Goal: Information Seeking & Learning: Understand process/instructions

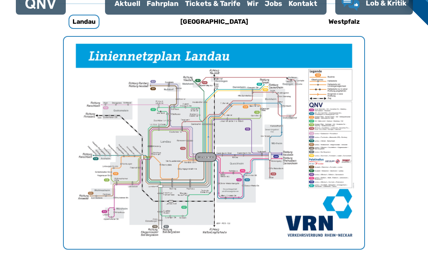
click at [271, 165] on img "1 von 1" at bounding box center [214, 166] width 300 height 212
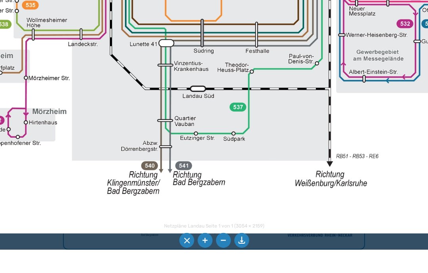
scroll to position [244, 0]
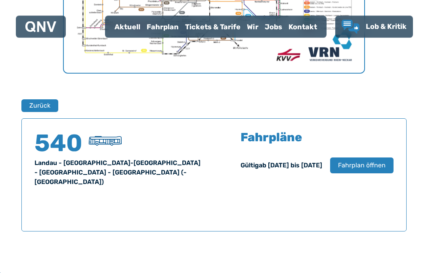
scroll to position [444, 0]
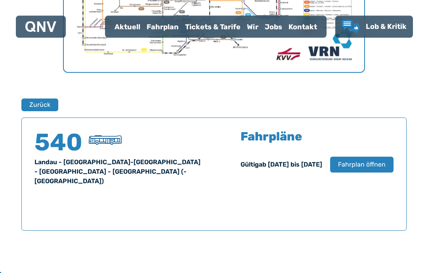
click at [378, 164] on span "Fahrplan öffnen" at bounding box center [362, 165] width 48 height 10
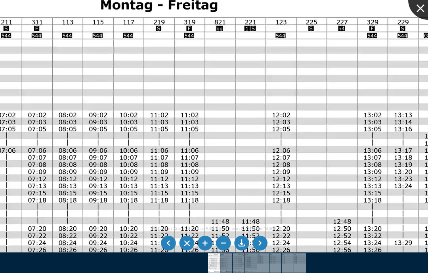
click at [425, 6] on div at bounding box center [428, 0] width 40 height 40
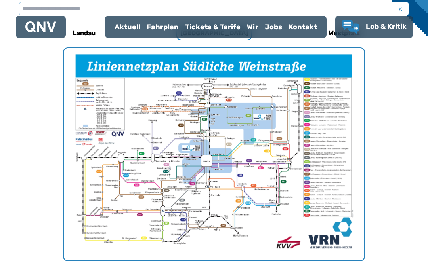
scroll to position [256, 0]
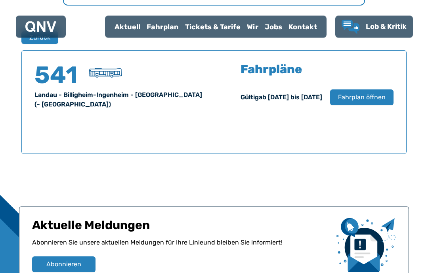
scroll to position [512, 0]
click at [365, 94] on span "Fahrplan öffnen" at bounding box center [362, 98] width 48 height 10
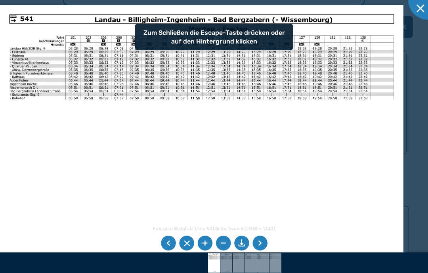
click at [250, 35] on img at bounding box center [201, 147] width 403 height 285
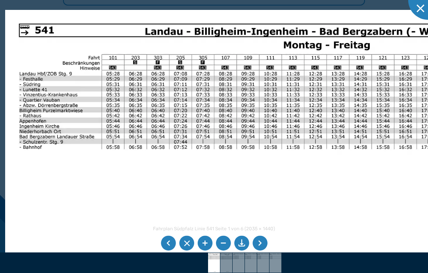
click at [187, 251] on li at bounding box center [186, 243] width 15 height 15
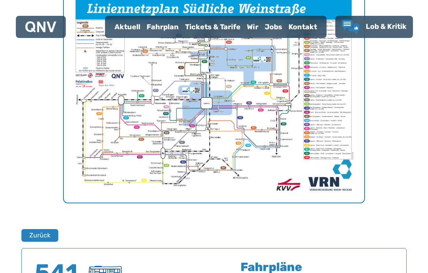
scroll to position [292, 0]
